Goal: Information Seeking & Learning: Learn about a topic

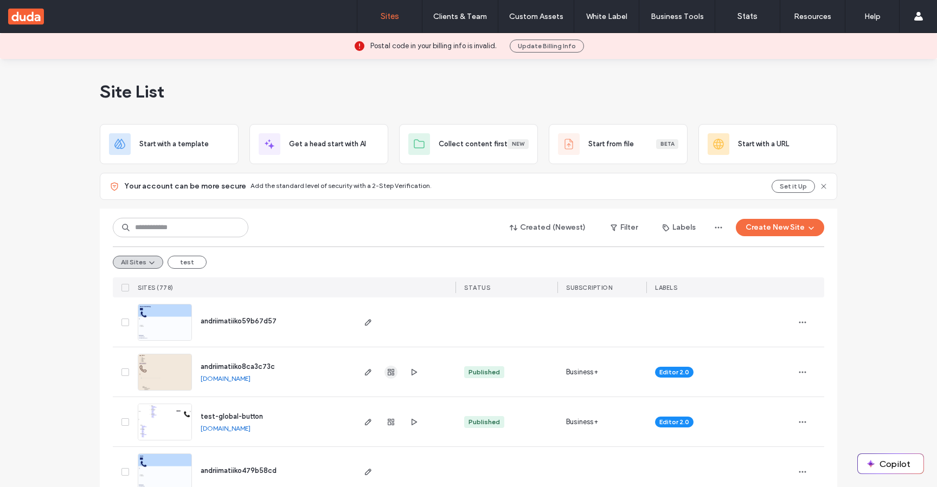
click at [388, 372] on use "button" at bounding box center [391, 372] width 7 height 7
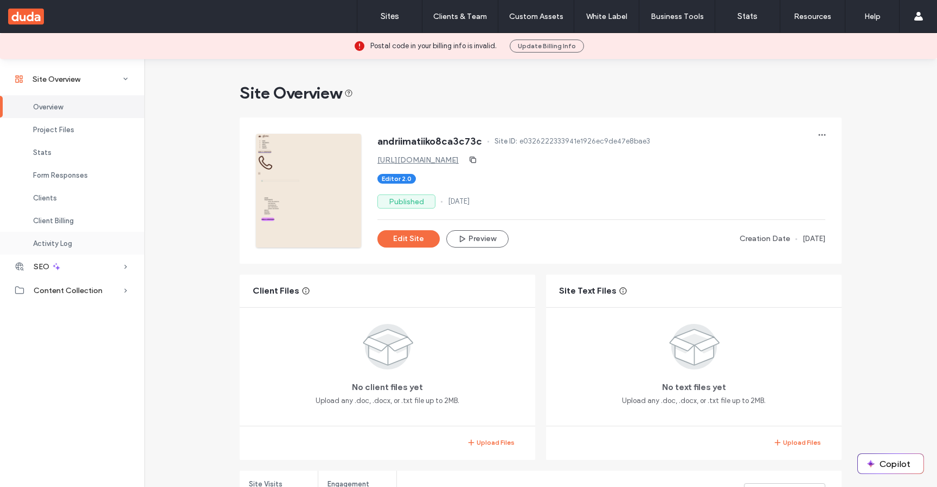
click at [62, 253] on div "Activity Log" at bounding box center [72, 243] width 144 height 23
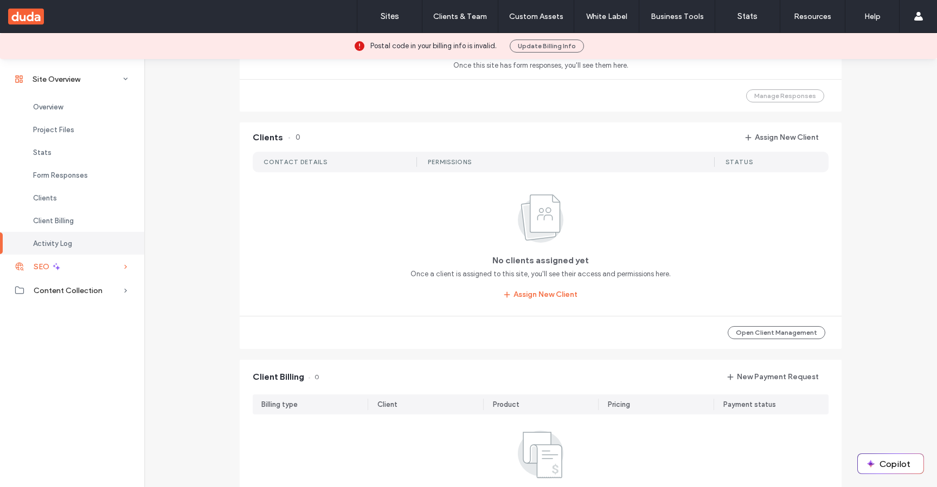
scroll to position [1086, 0]
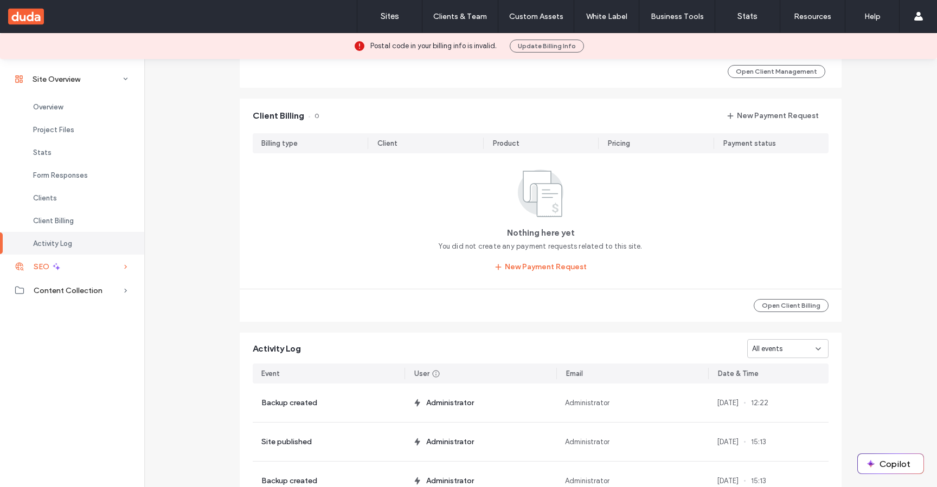
click at [62, 264] on div "SEO" at bounding box center [72, 267] width 144 height 24
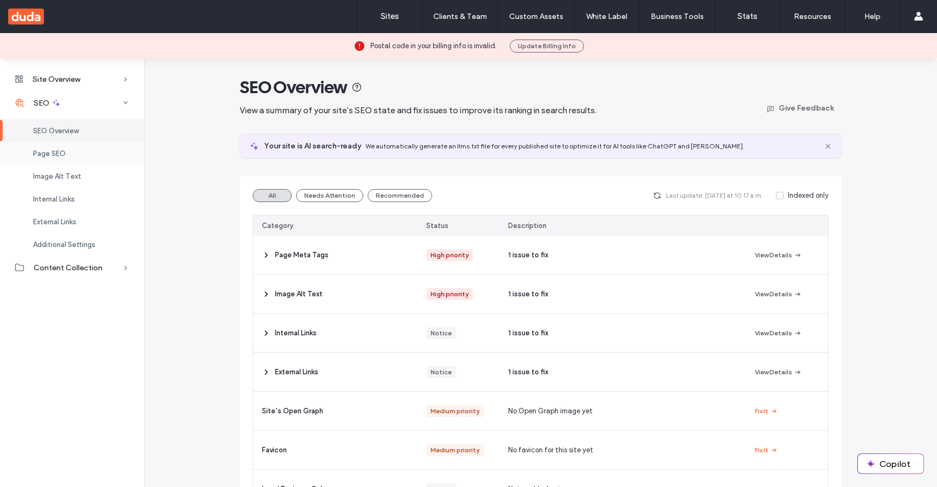
click at [111, 151] on div "Page SEO" at bounding box center [72, 153] width 144 height 23
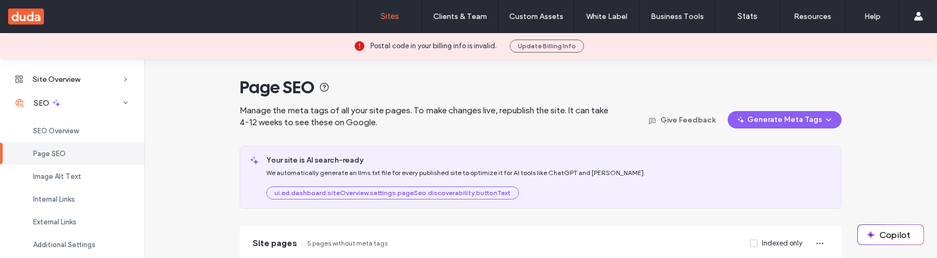
click at [391, 4] on link "Sites" at bounding box center [389, 16] width 65 height 33
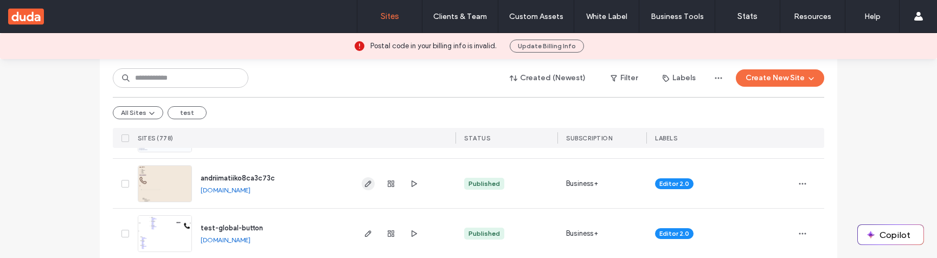
scroll to position [187, 0]
click at [372, 197] on div at bounding box center [391, 184] width 59 height 49
click at [371, 189] on div at bounding box center [391, 184] width 59 height 49
click at [369, 189] on span "button" at bounding box center [368, 185] width 13 height 13
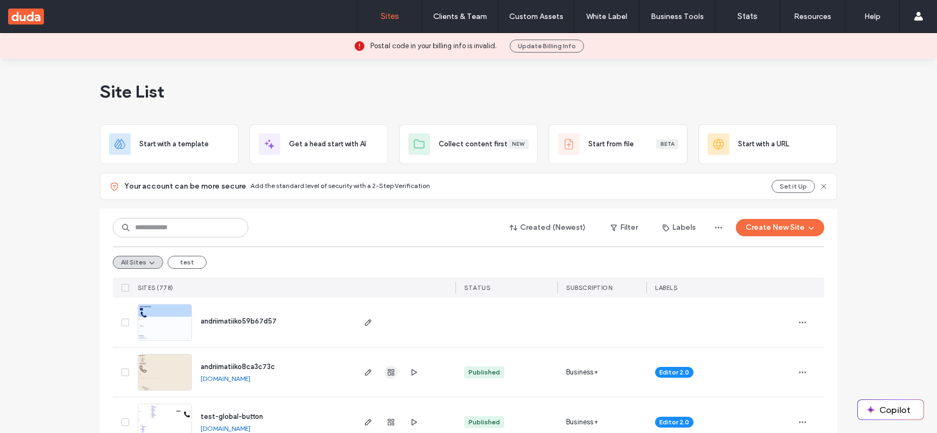
click at [389, 370] on icon "button" at bounding box center [391, 372] width 9 height 9
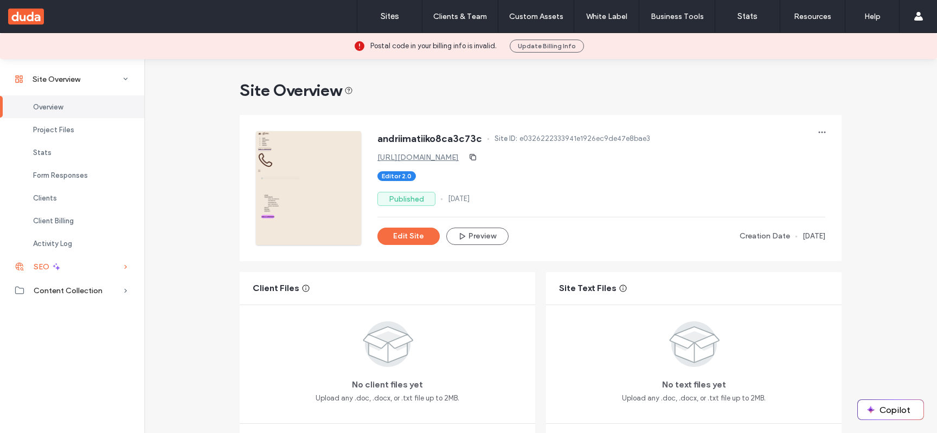
click at [95, 265] on div "SEO" at bounding box center [72, 267] width 144 height 24
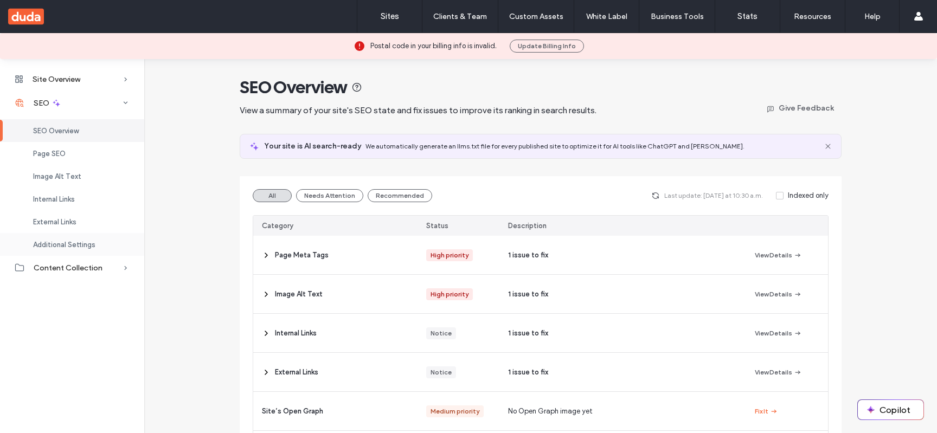
click at [61, 252] on div "Additional Settings" at bounding box center [72, 244] width 144 height 23
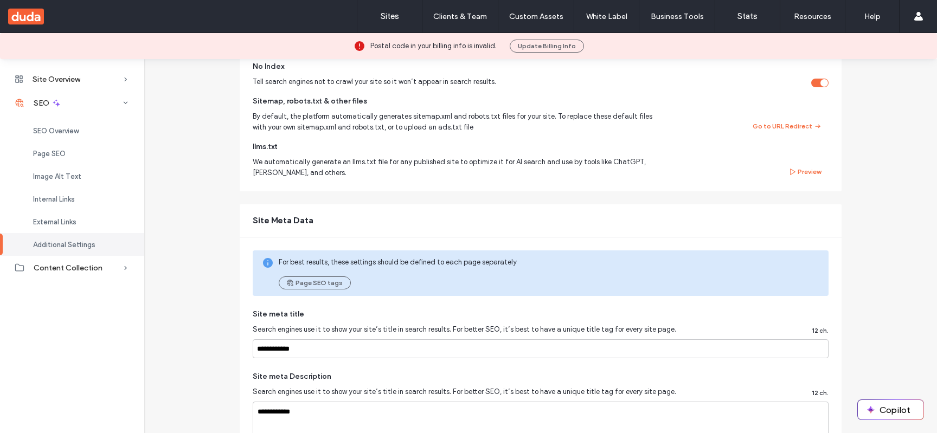
scroll to position [175, 0]
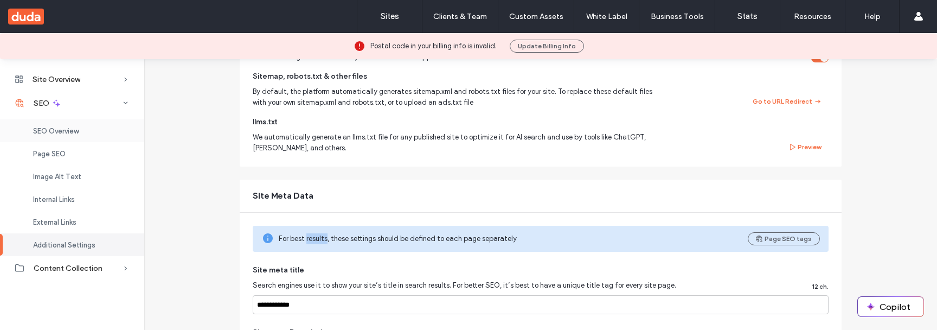
click at [85, 137] on div "SEO Overview" at bounding box center [72, 130] width 144 height 23
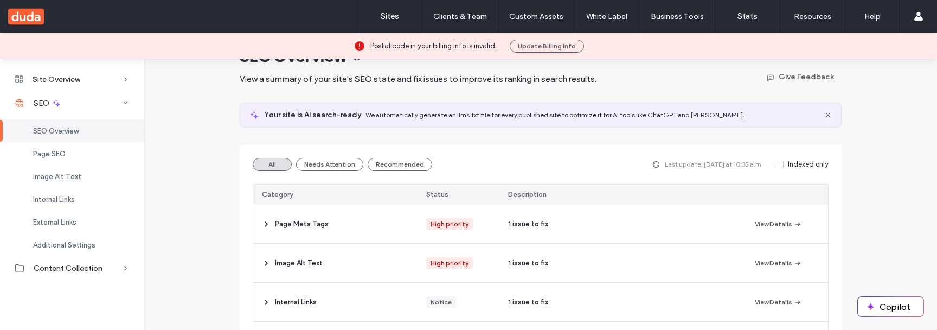
scroll to position [38, 0]
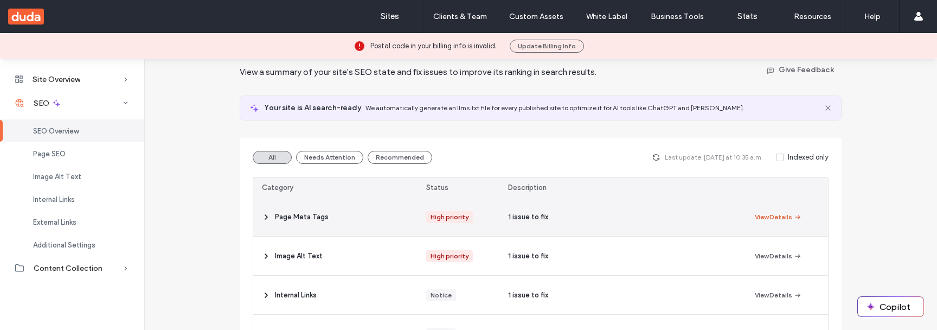
click at [764, 222] on button "View Details" at bounding box center [778, 216] width 47 height 13
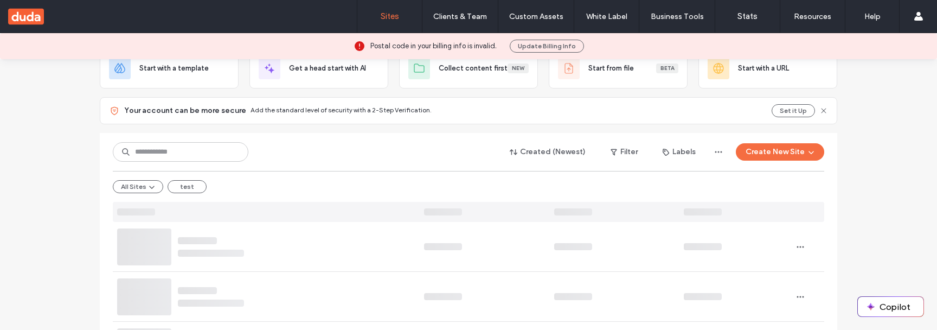
scroll to position [83, 0]
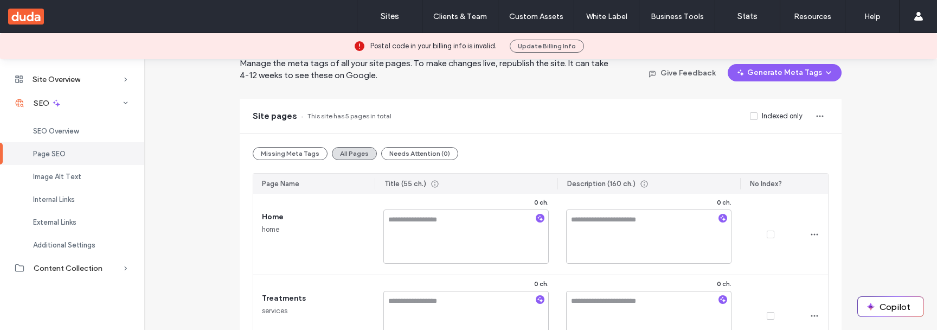
scroll to position [50, 0]
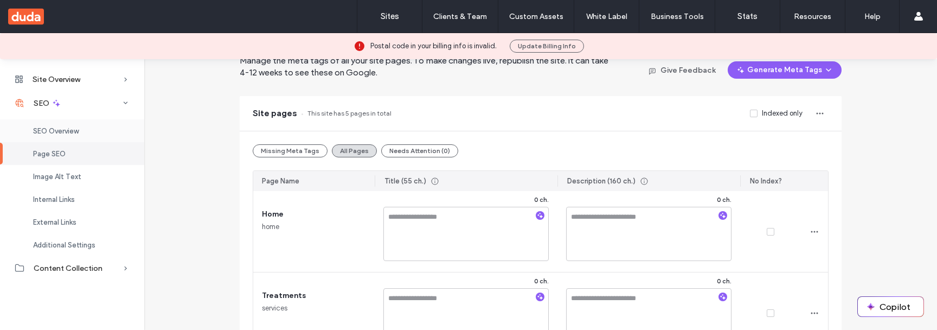
click at [90, 127] on div "SEO Overview" at bounding box center [72, 130] width 144 height 23
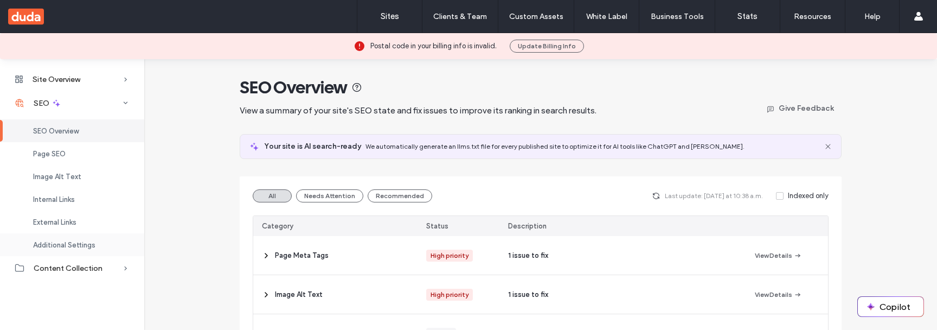
click at [61, 249] on div "Additional Settings" at bounding box center [72, 244] width 144 height 23
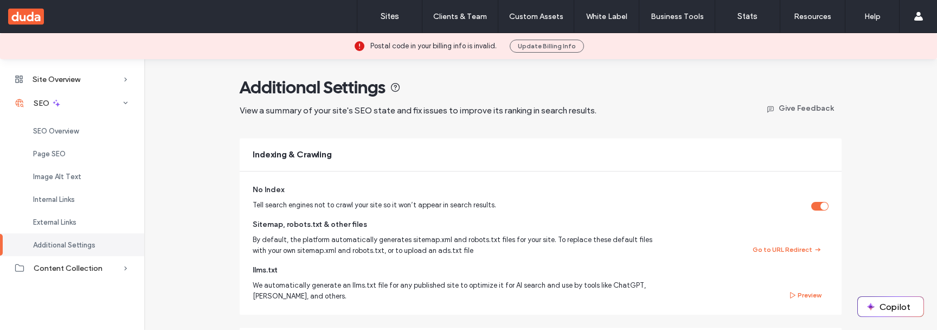
scroll to position [209, 0]
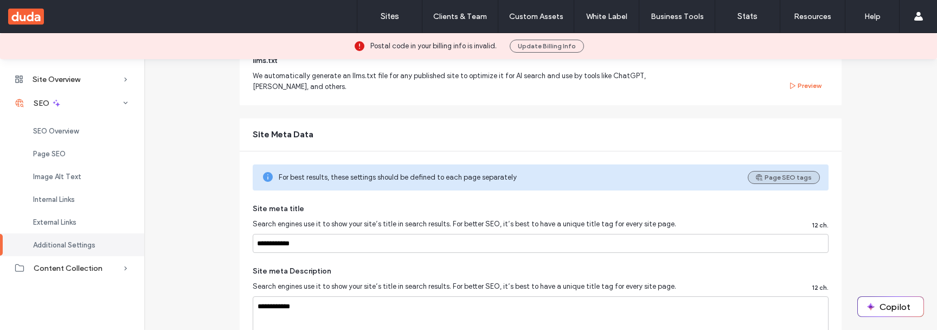
click at [781, 180] on button "Page SEO tags" at bounding box center [784, 177] width 72 height 13
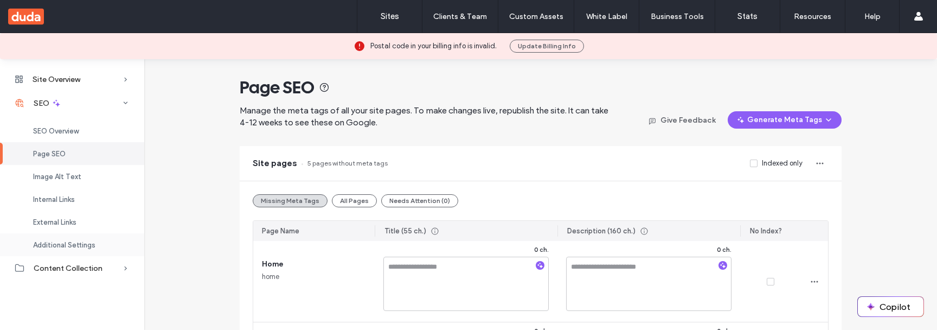
click at [82, 250] on div "Additional Settings" at bounding box center [72, 244] width 144 height 23
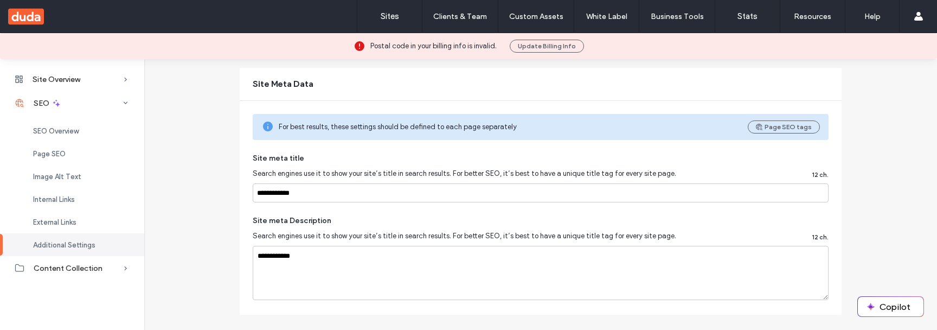
scroll to position [258, 0]
click at [494, 130] on span "For best results, these settings should be defined to each page separately" at bounding box center [509, 128] width 460 height 11
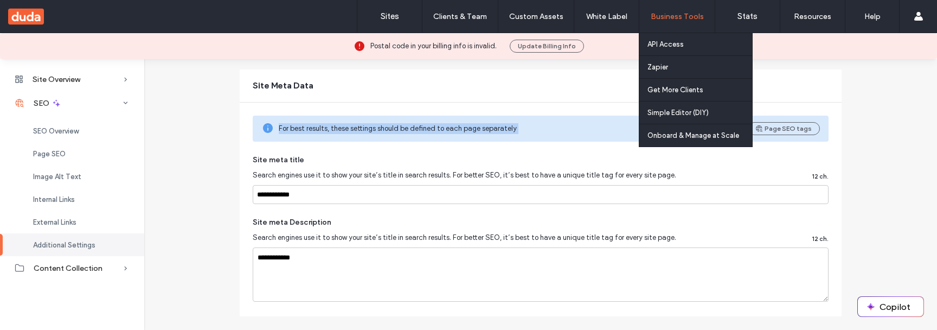
copy div "For best results, these settings should be defined to each page separately Page…"
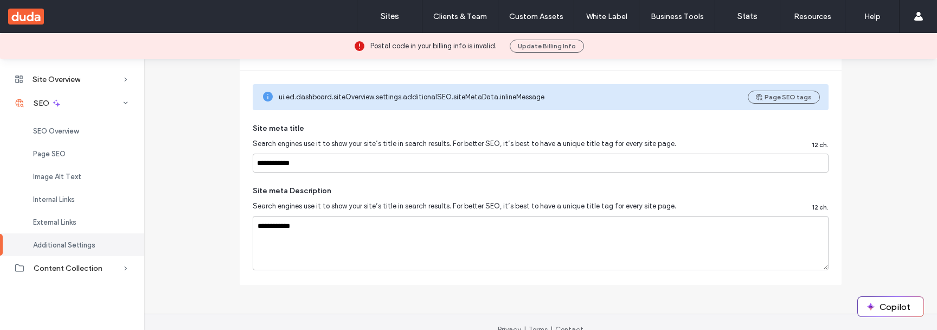
scroll to position [279, 0]
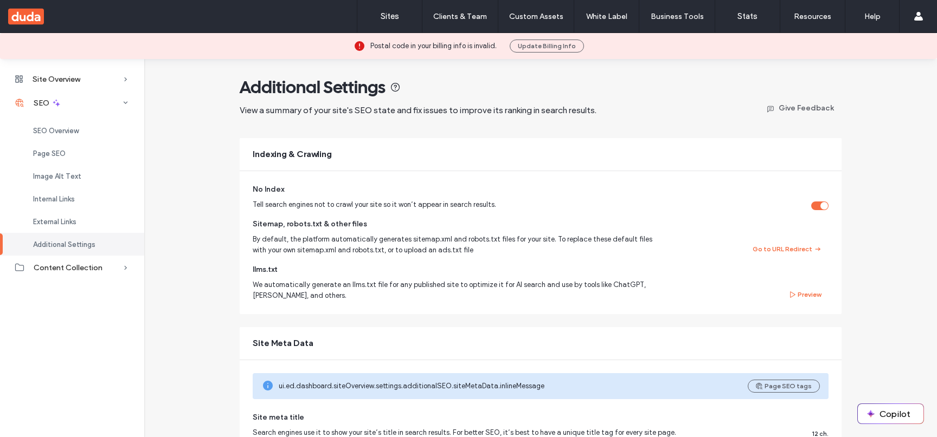
scroll to position [192, 0]
